Goal: Information Seeking & Learning: Get advice/opinions

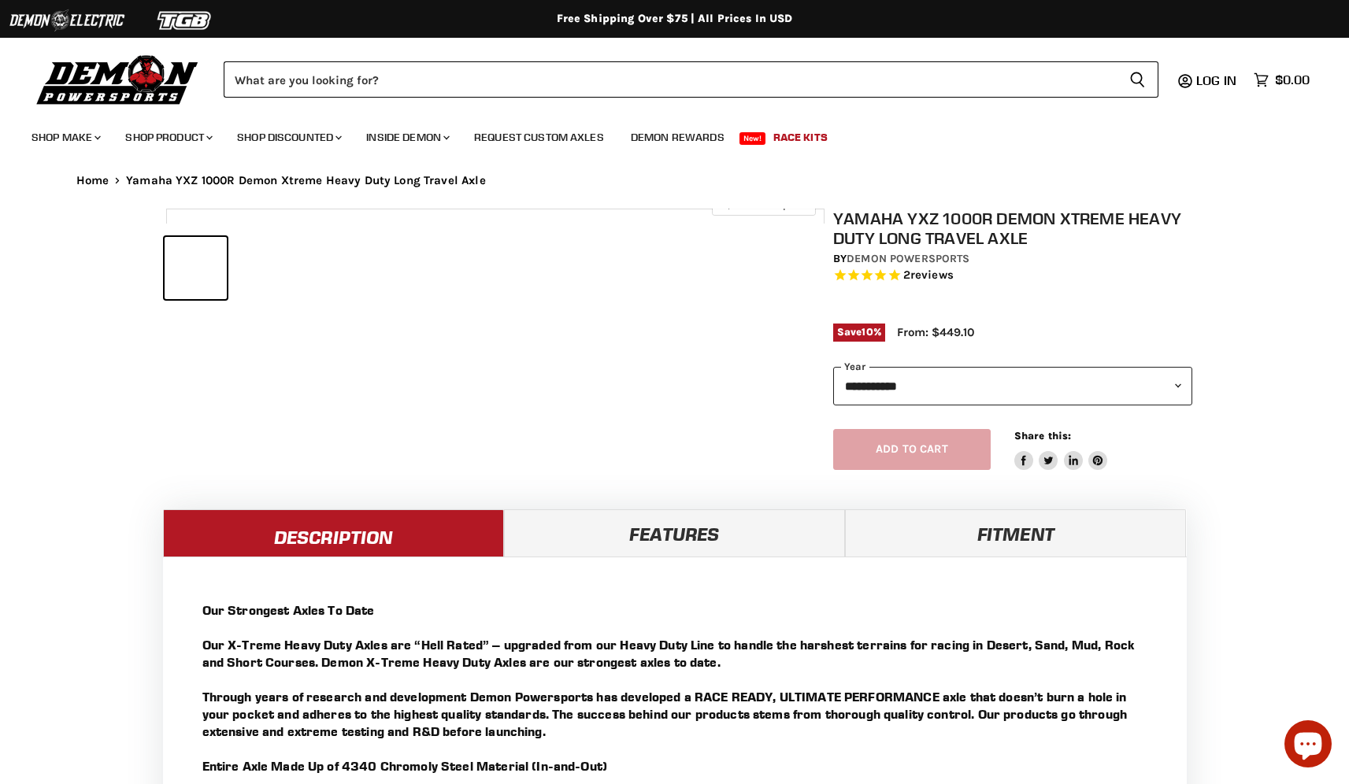
select select "******"
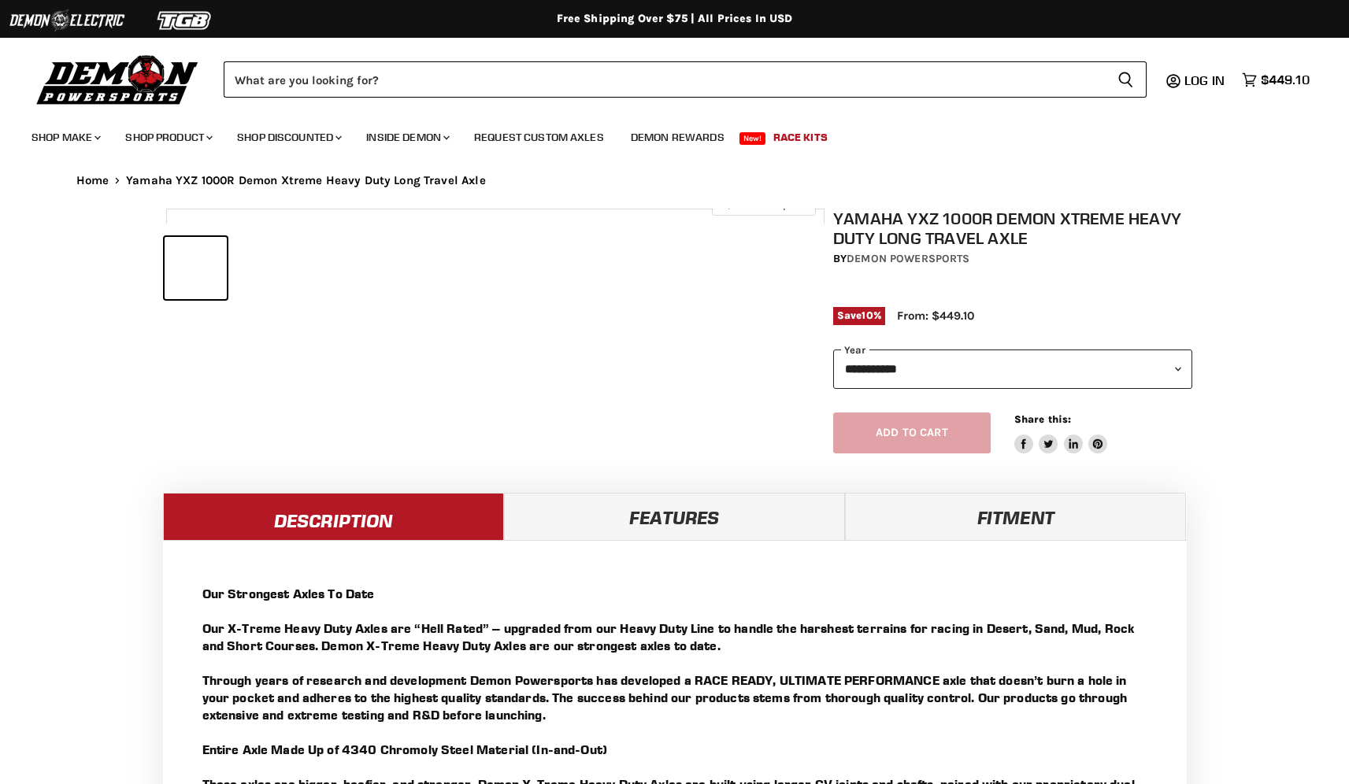
select select "******"
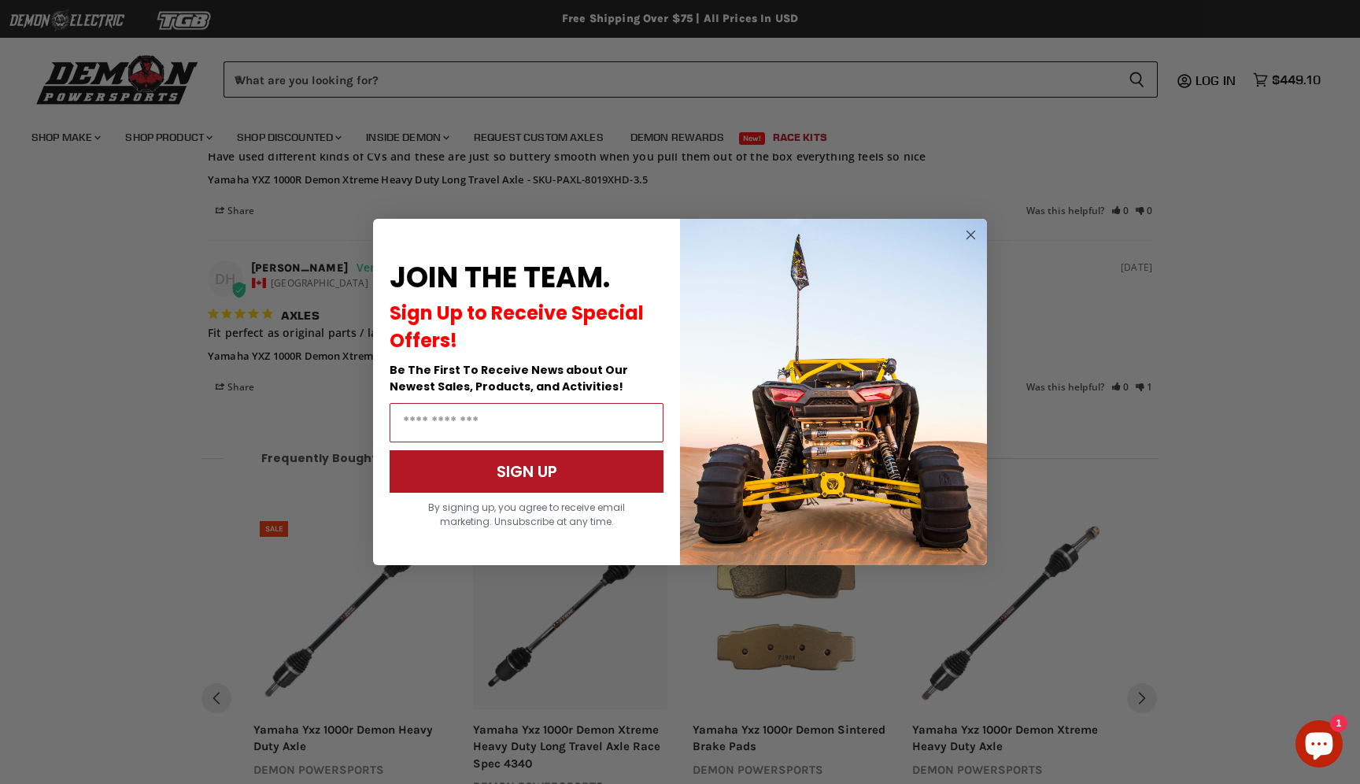
scroll to position [2077, 0]
